Goal: Task Accomplishment & Management: Manage account settings

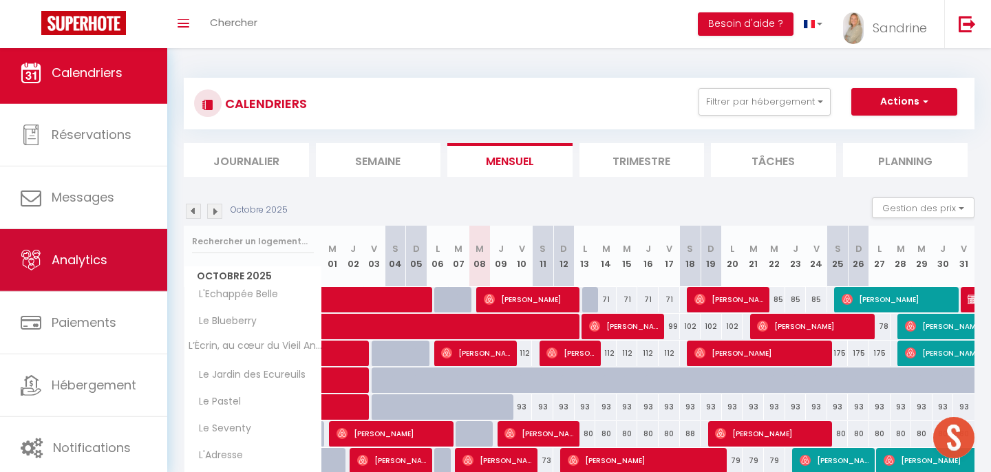
scroll to position [11, 0]
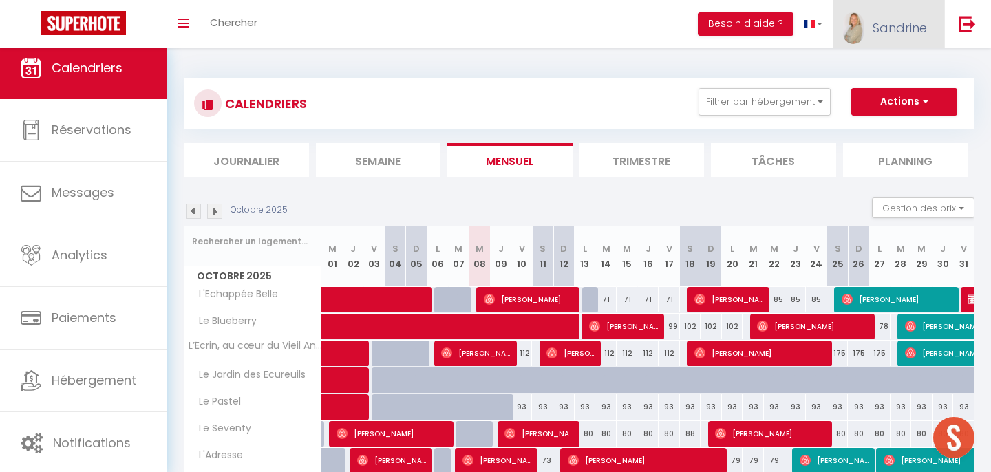
click at [904, 30] on span "Sandrine" at bounding box center [899, 27] width 54 height 17
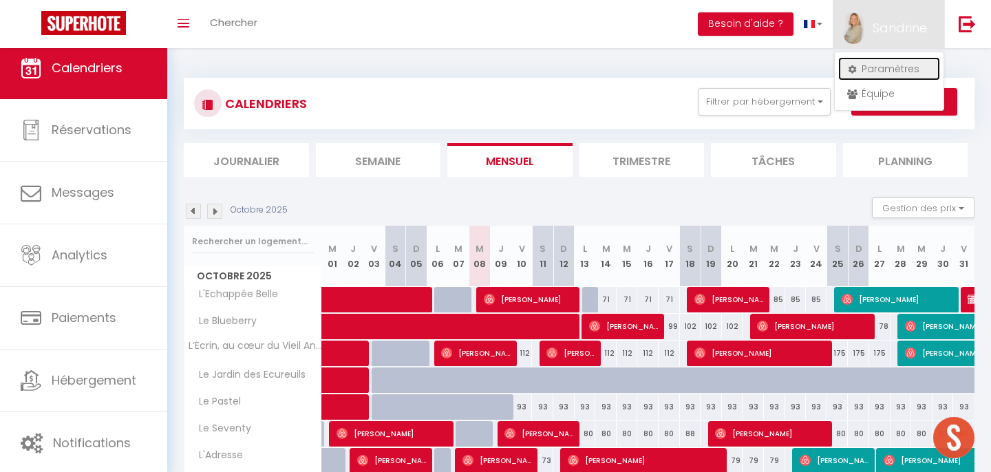
click at [907, 71] on link "Paramètres" at bounding box center [889, 68] width 102 height 23
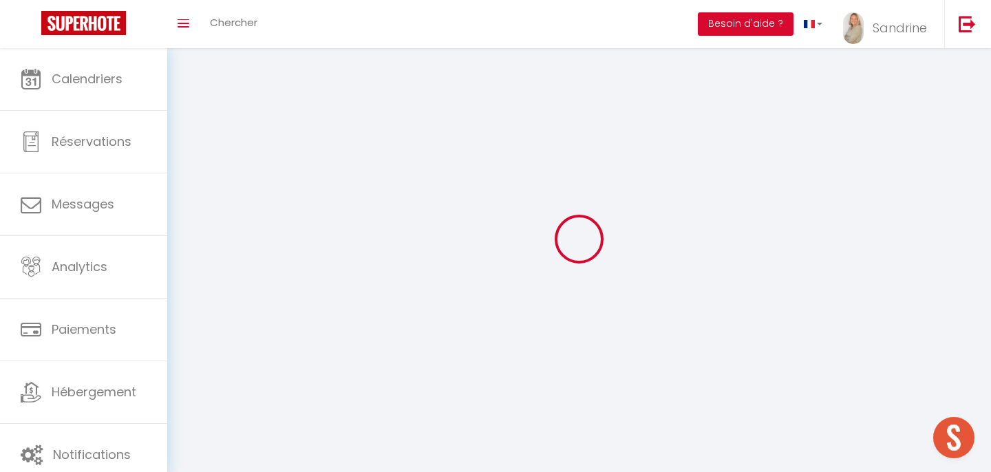
type input "Sandrine"
type input "DORGET"
type input "0698490105"
type input "1 place [PERSON_NAME]"
type input "74000"
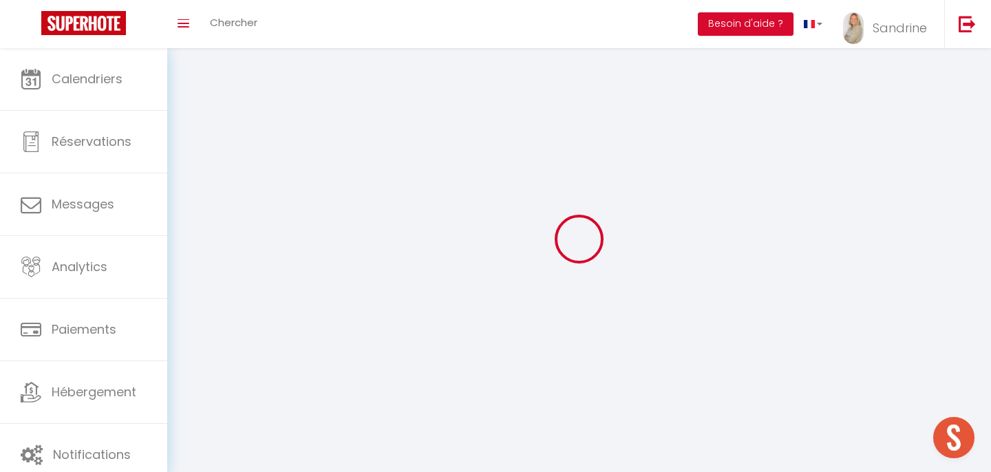
type input "Annecy"
type input "7tb2wbsqggIzE313h01S00j9q"
type input "ivLQGj6A9XCgNrovMBG6C4k3F"
select select "28"
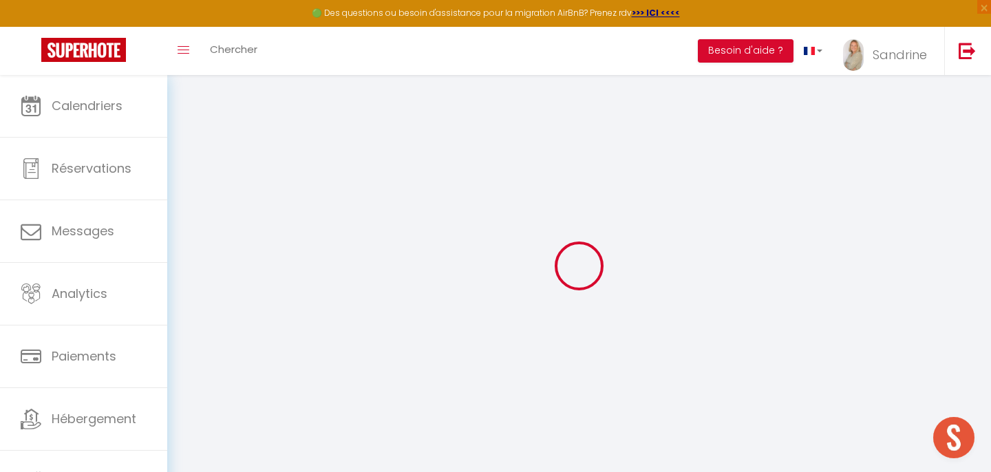
type input "7tb2wbsqggIzE313h01S00j9q"
type input "ivLQGj6A9XCgNrovMBG6C4k3F"
type input "[URL][DOMAIN_NAME]"
select select "fr"
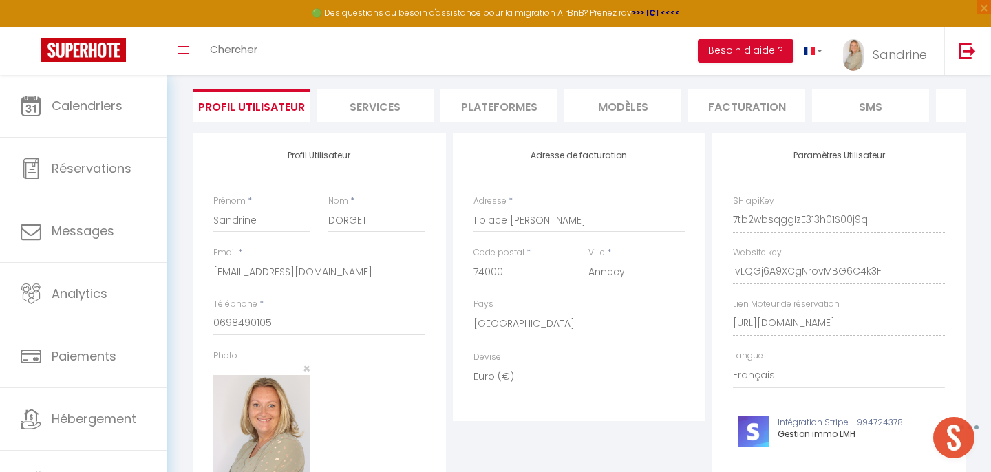
scroll to position [87, 0]
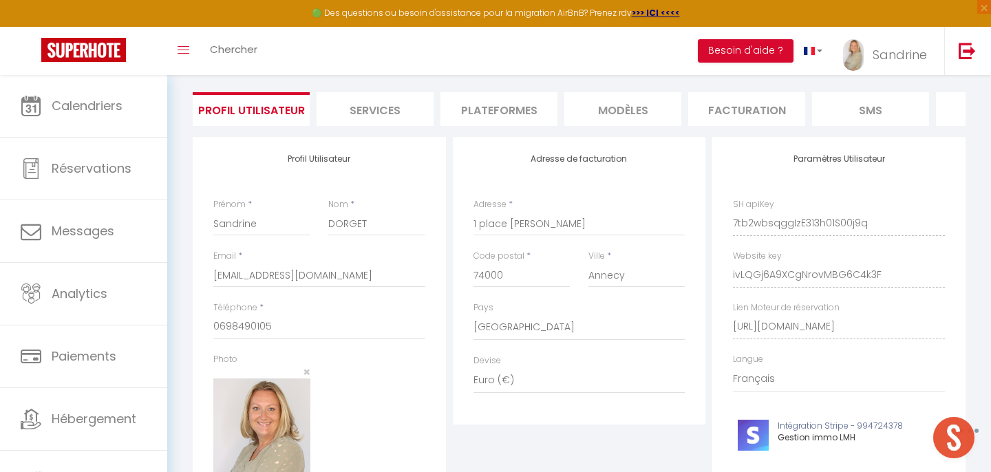
click at [509, 105] on li "Plateformes" at bounding box center [498, 109] width 117 height 34
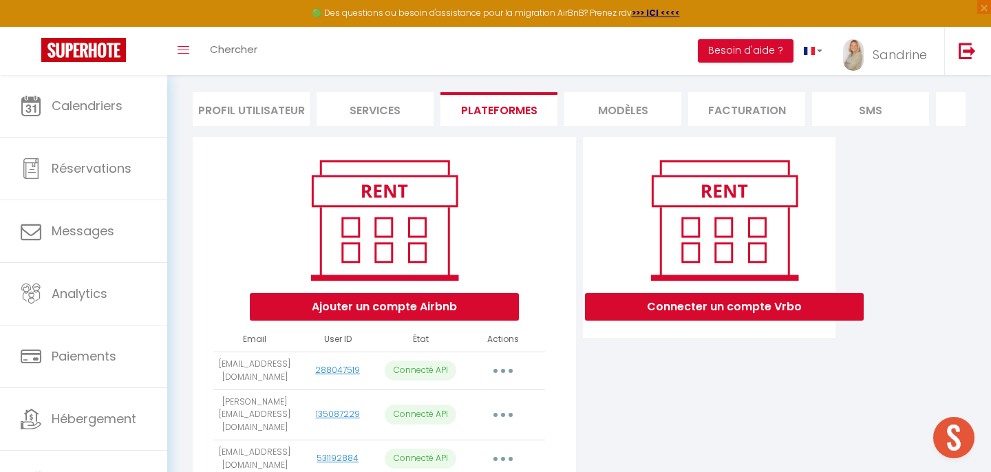
click at [508, 372] on button "button" at bounding box center [503, 371] width 39 height 22
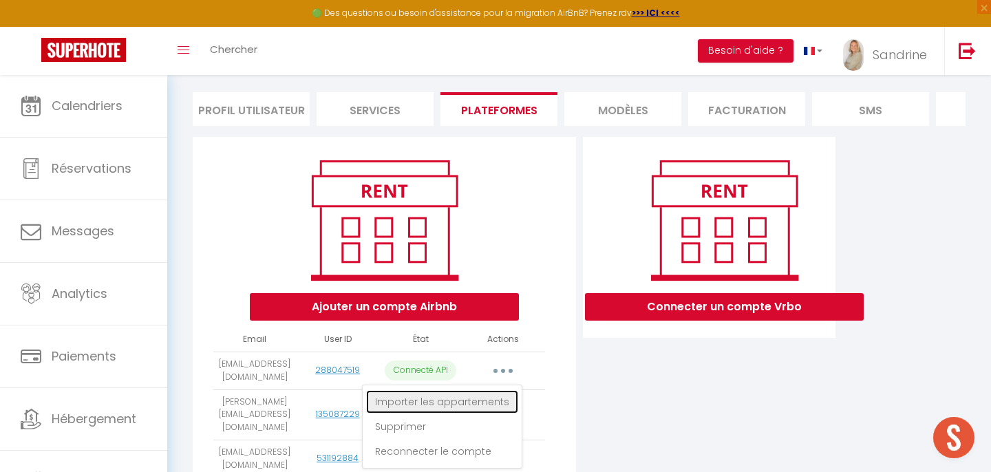
click at [484, 397] on link "Importer les appartements" at bounding box center [442, 401] width 152 height 23
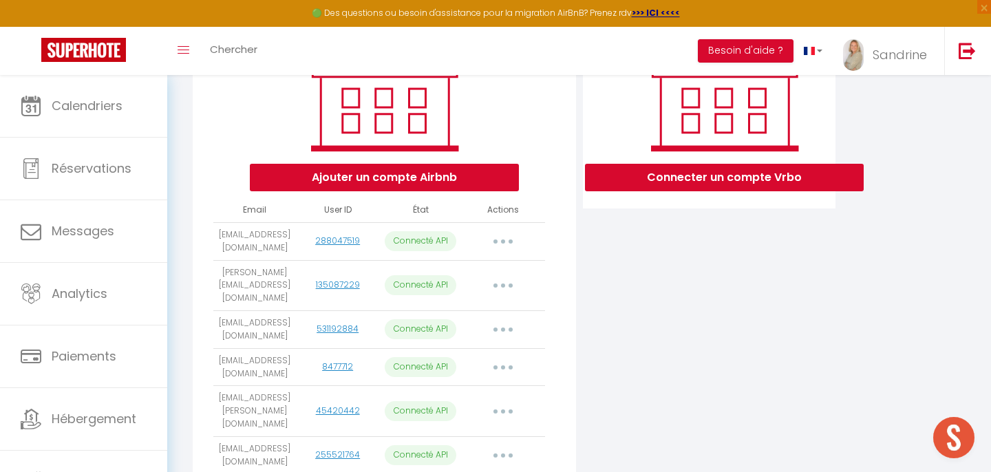
scroll to position [219, 0]
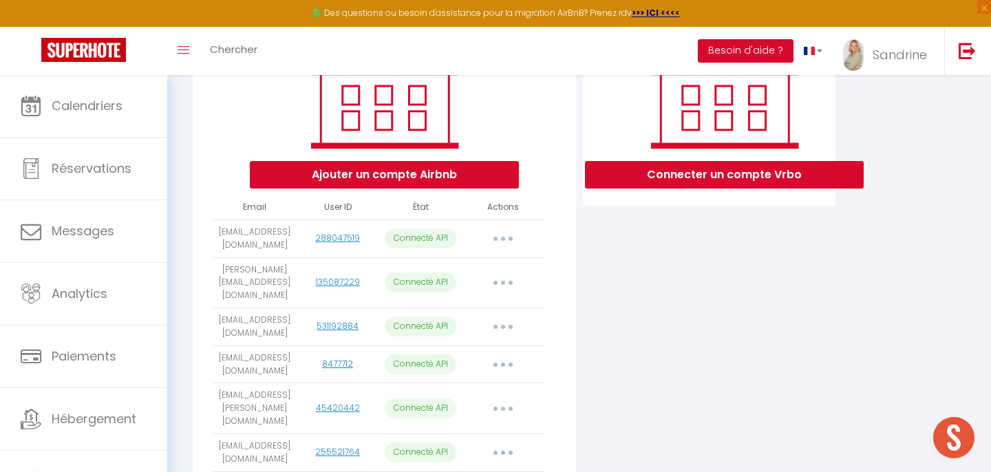
select select
select select "38178"
select select "38981"
select select "65834"
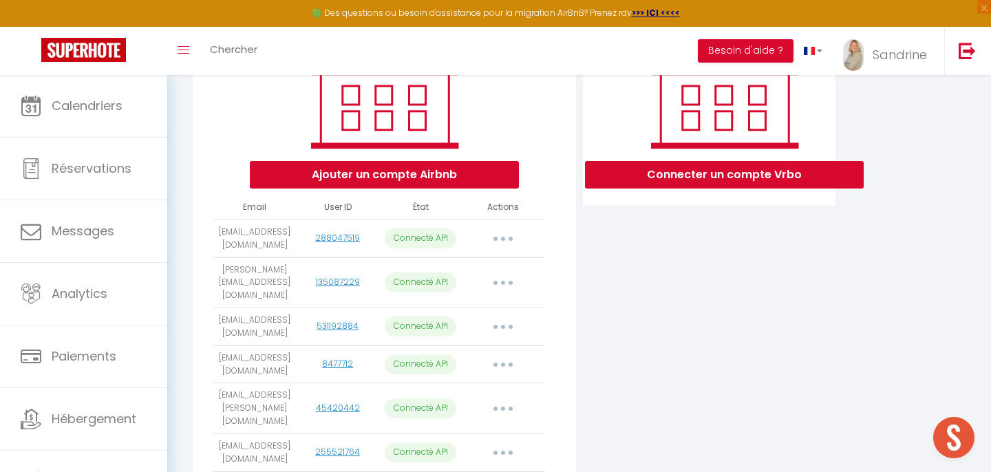
select select "51923"
select select "56030"
select select "57021"
select select "57554"
select select "58272"
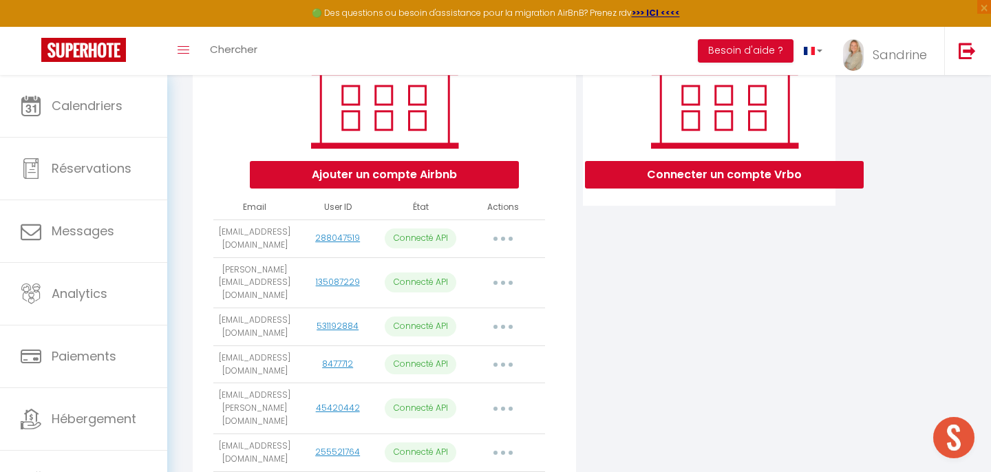
select select "58908"
select select "67546"
select select "67562"
select select "68157"
select select "73027"
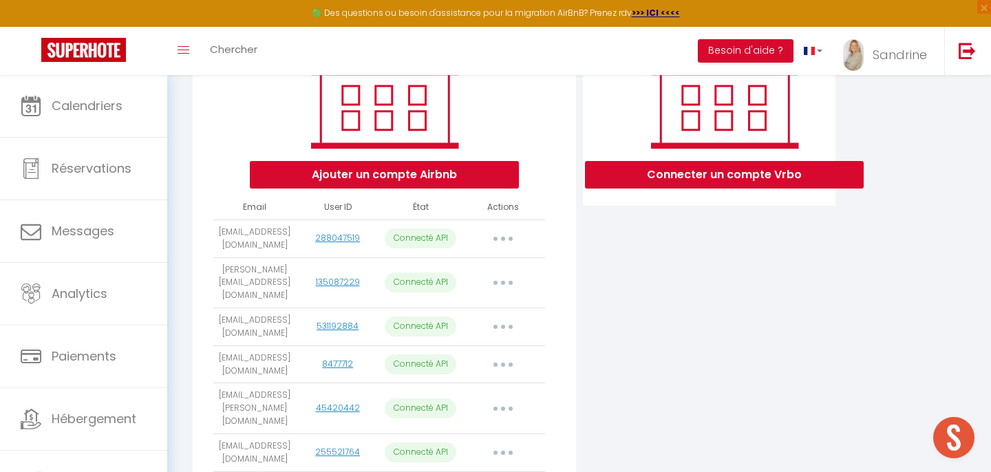
select select "73871"
select select "74126"
select select "76141"
select select "76188"
select select "76914"
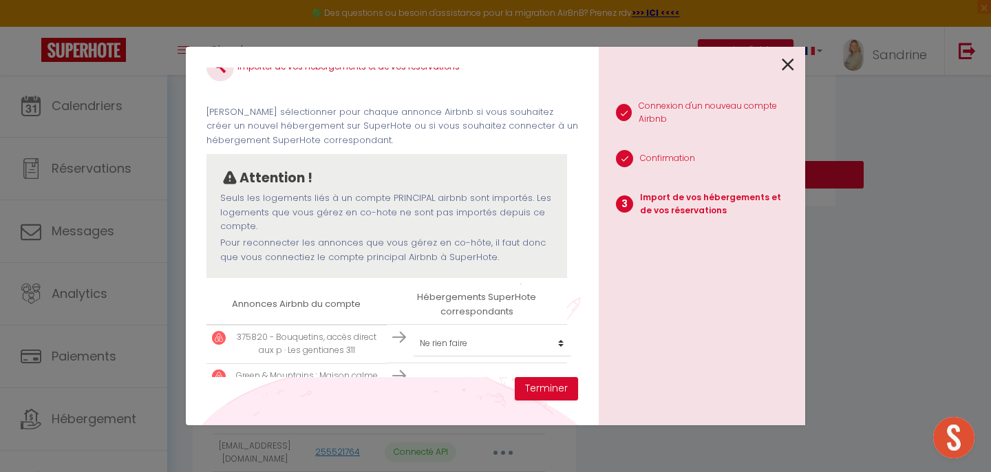
scroll to position [37, 0]
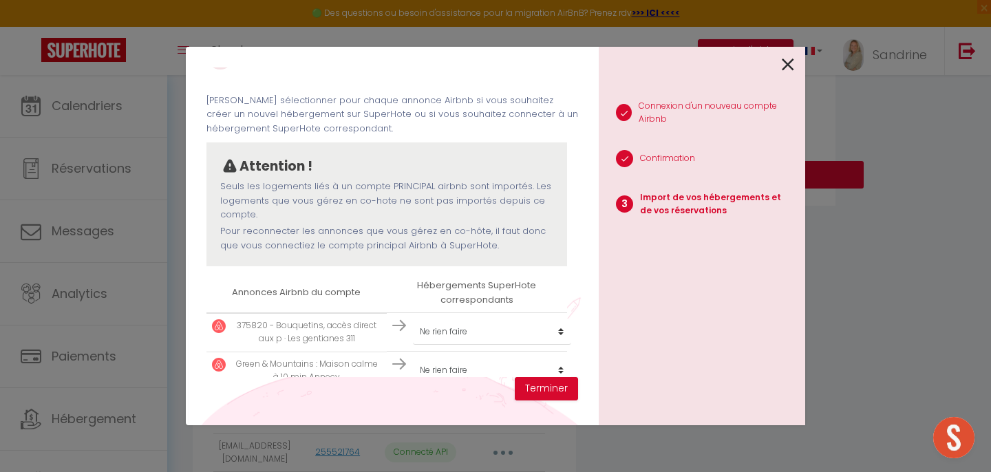
click at [794, 69] on icon at bounding box center [788, 64] width 12 height 21
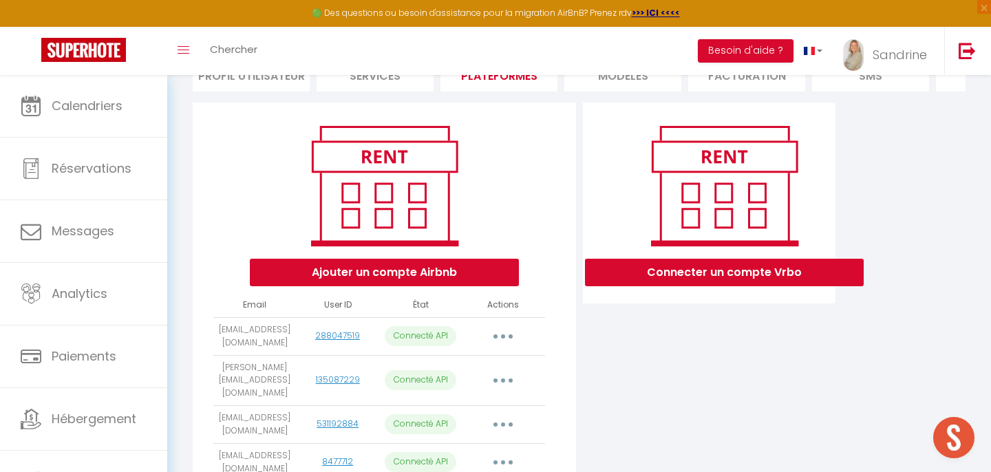
scroll to position [125, 0]
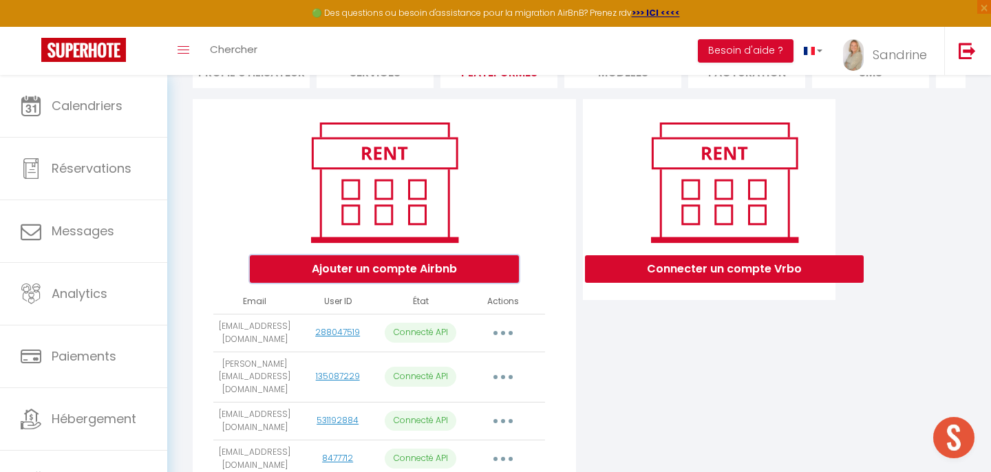
click at [420, 274] on button "Ajouter un compte Airbnb" at bounding box center [384, 269] width 269 height 28
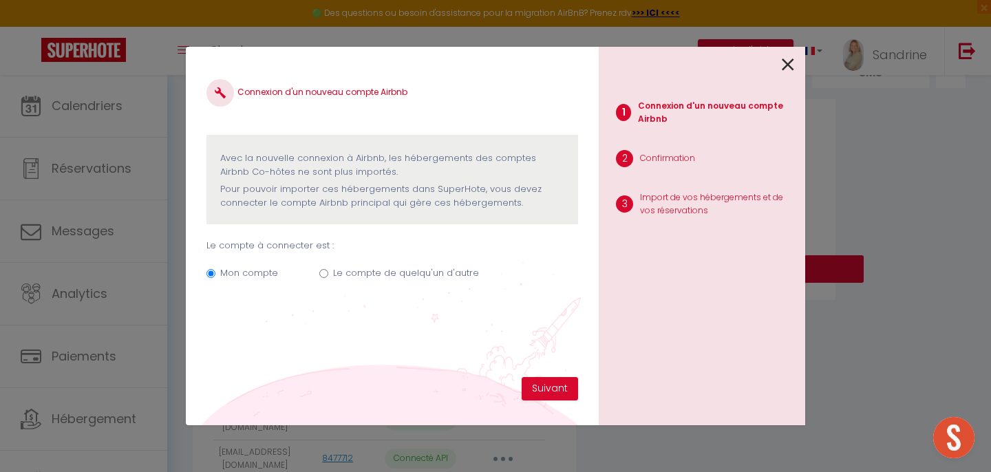
click at [790, 67] on icon at bounding box center [788, 64] width 12 height 21
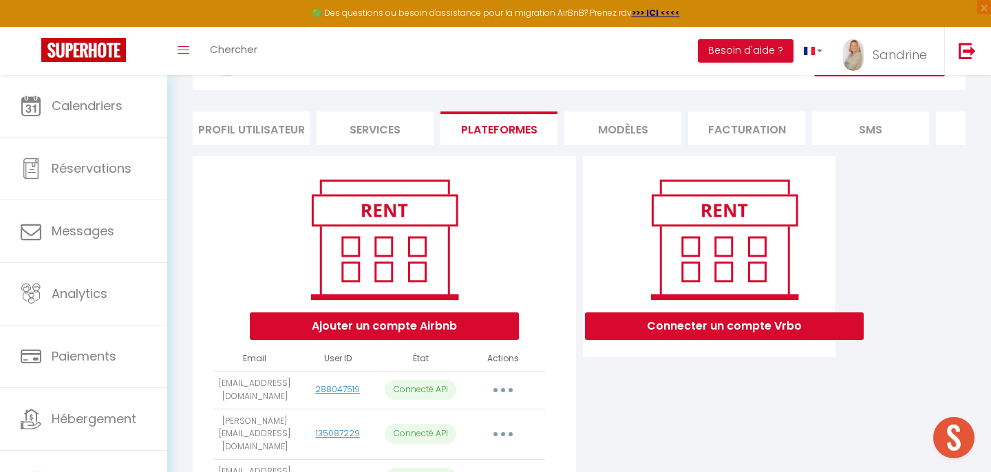
scroll to position [74, 0]
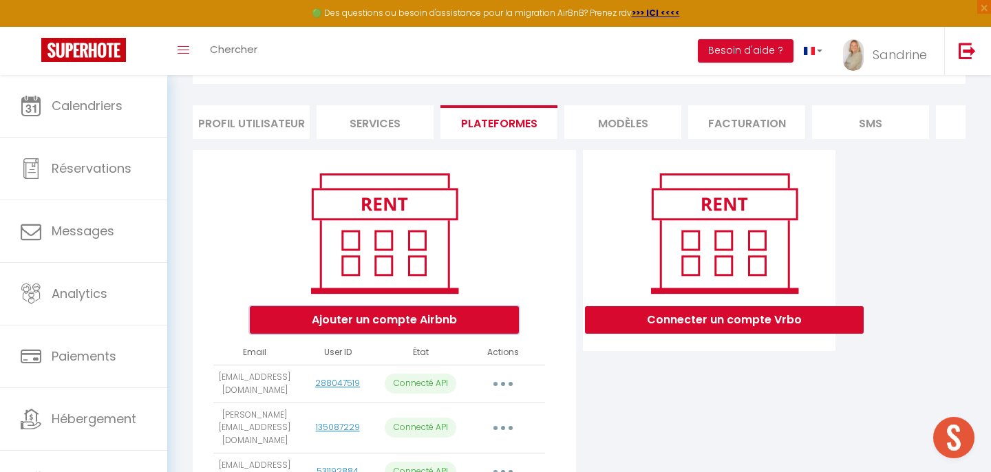
click at [427, 324] on button "Ajouter un compte Airbnb" at bounding box center [384, 320] width 269 height 28
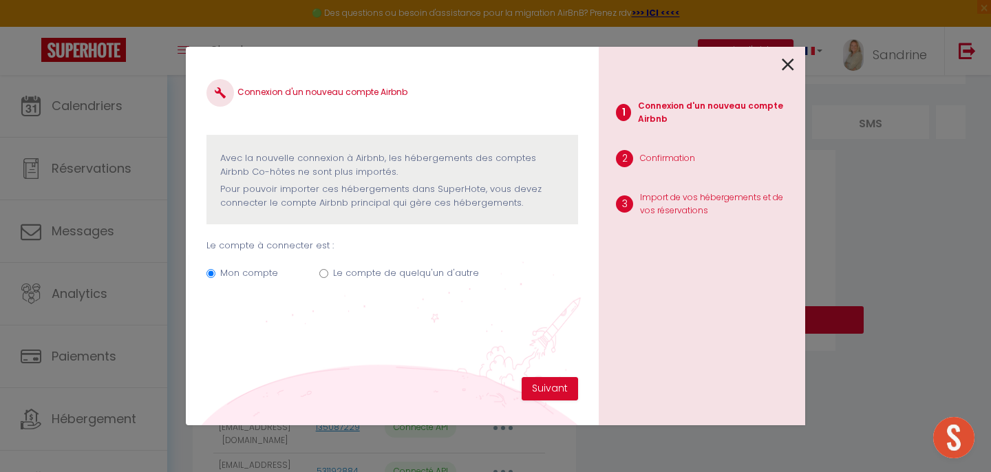
click at [429, 275] on label "Le compte de quelqu'un d'autre" at bounding box center [406, 273] width 146 height 14
click at [328, 275] on input "Le compte de quelqu'un d'autre" at bounding box center [323, 273] width 9 height 9
radio input "true"
radio input "false"
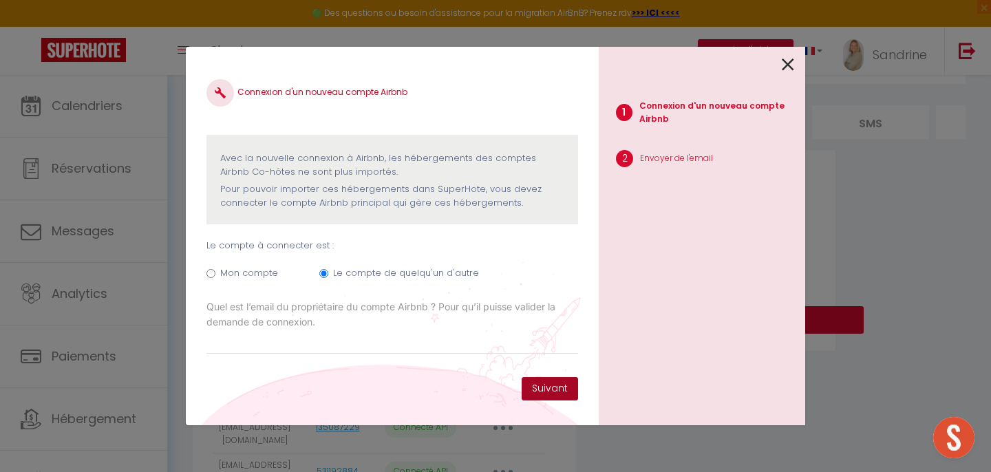
click at [560, 394] on button "Suivant" at bounding box center [549, 388] width 56 height 23
click at [497, 344] on input "Email connexion Airbnb" at bounding box center [391, 342] width 371 height 25
paste input "[EMAIL_ADDRESS][DOMAIN_NAME]"
type input "[EMAIL_ADDRESS][DOMAIN_NAME]"
click at [550, 387] on button "Suivant" at bounding box center [549, 388] width 56 height 23
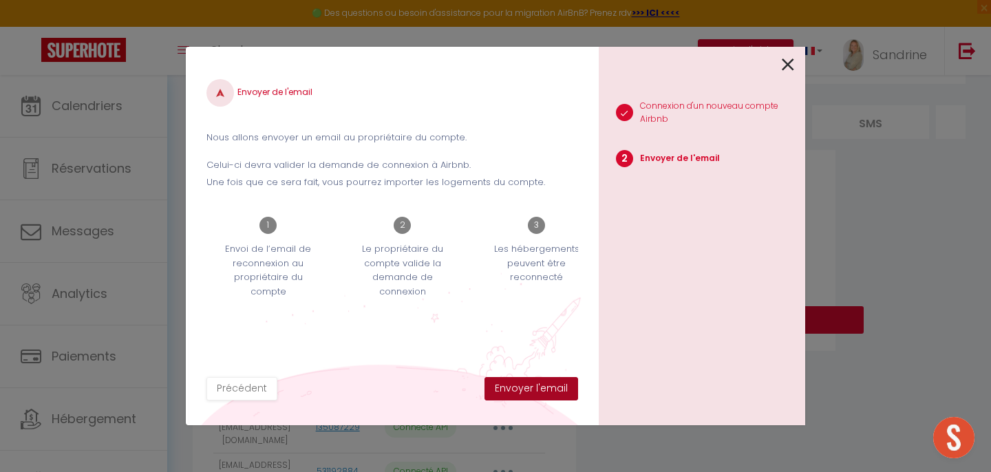
click at [550, 387] on button "Envoyer l'email" at bounding box center [531, 388] width 94 height 23
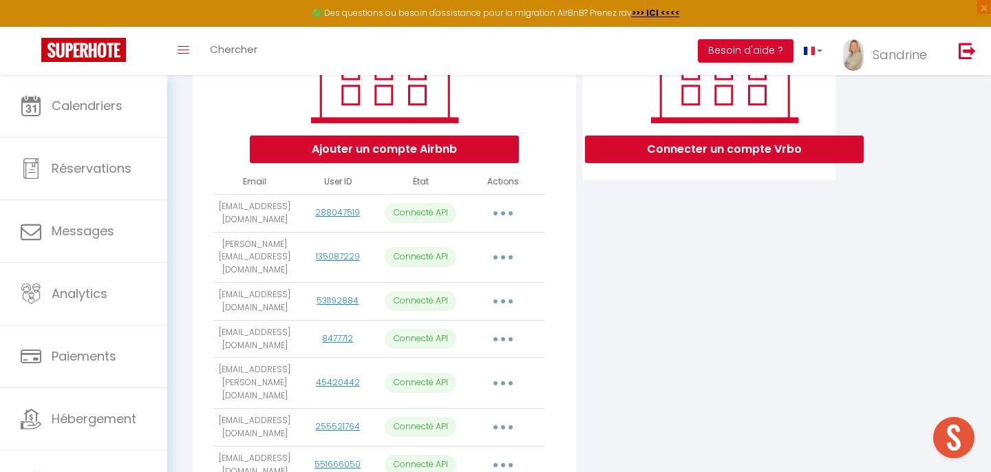
scroll to position [0, 0]
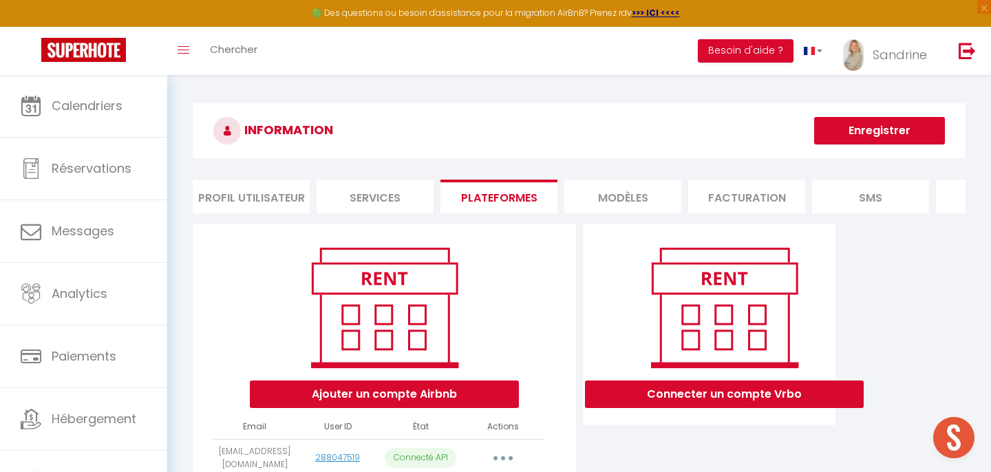
click at [616, 207] on li "MODÈLES" at bounding box center [622, 197] width 117 height 34
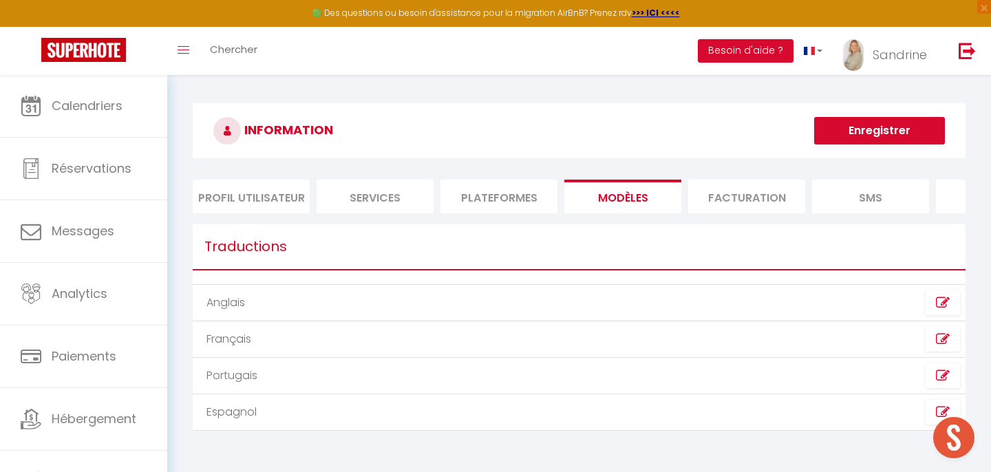
click at [504, 200] on li "Plateformes" at bounding box center [498, 197] width 117 height 34
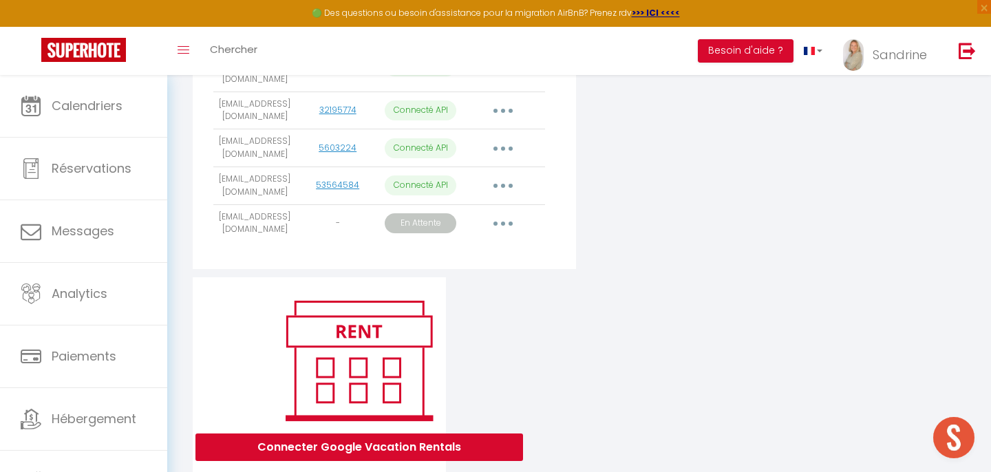
scroll to position [731, 0]
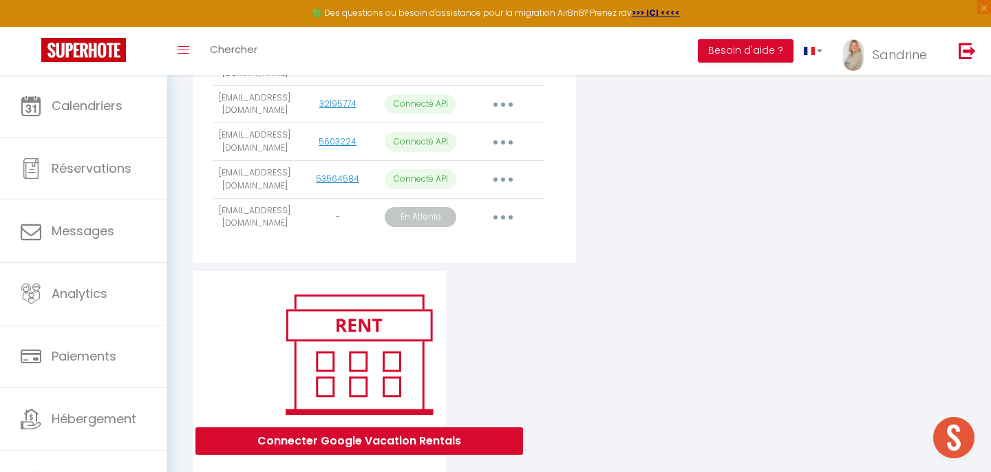
click at [513, 206] on button "button" at bounding box center [503, 217] width 39 height 22
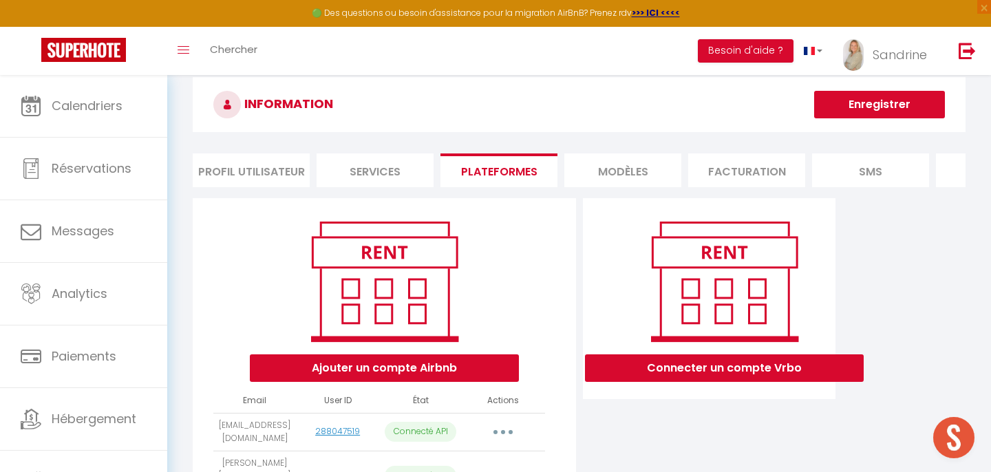
scroll to position [3, 0]
